Goal: Find specific page/section: Find specific page/section

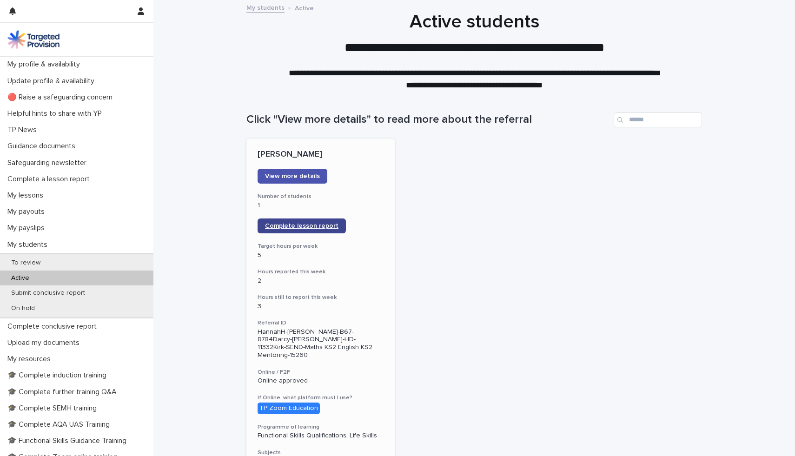
click at [312, 228] on span "Complete lesson report" at bounding box center [301, 226] width 73 height 7
click at [33, 196] on p "My lessons" at bounding box center [27, 195] width 47 height 9
